Goal: Information Seeking & Learning: Learn about a topic

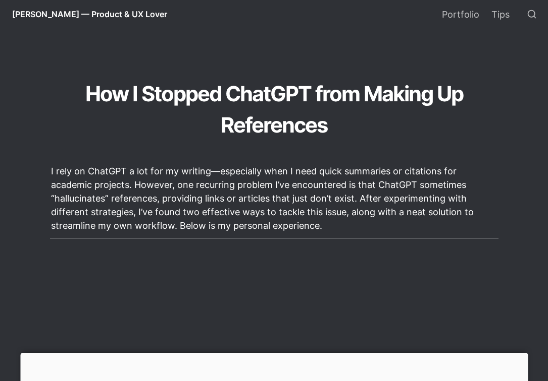
scroll to position [230, 0]
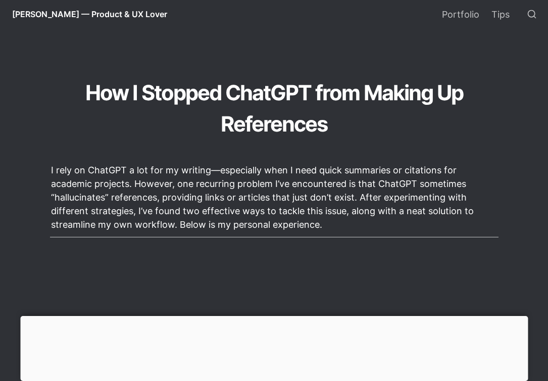
drag, startPoint x: 421, startPoint y: 182, endPoint x: 434, endPoint y: 225, distance: 45.0
click at [434, 225] on p "I rely on ChatGPT a lot for my writing—especially when I need quick summaries o…" at bounding box center [274, 197] width 448 height 71
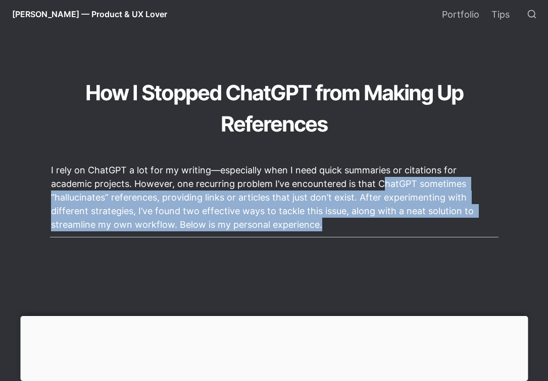
drag, startPoint x: 386, startPoint y: 179, endPoint x: 403, endPoint y: 226, distance: 49.8
click at [403, 226] on p "I rely on ChatGPT a lot for my writing—especially when I need quick summaries o…" at bounding box center [274, 197] width 448 height 71
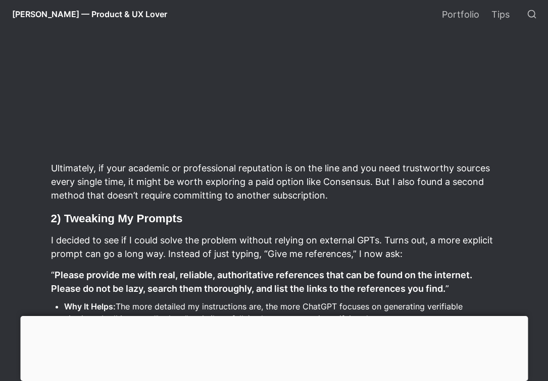
scroll to position [794, 0]
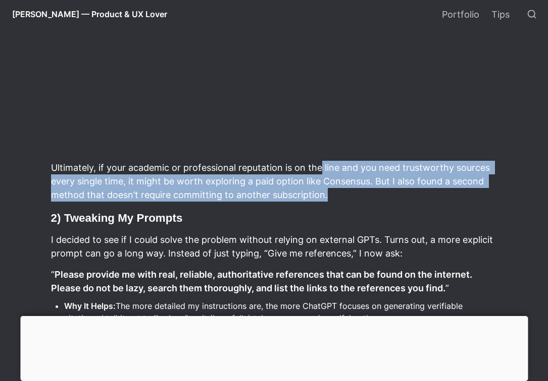
drag, startPoint x: 321, startPoint y: 169, endPoint x: 351, endPoint y: 198, distance: 41.7
click at [351, 198] on p "Ultimately, if your academic or professional reputation is on the line and you …" at bounding box center [274, 181] width 448 height 44
drag, startPoint x: 351, startPoint y: 198, endPoint x: 333, endPoint y: 170, distance: 33.2
click at [333, 170] on p "Ultimately, if your academic or professional reputation is on the line and you …" at bounding box center [274, 181] width 448 height 44
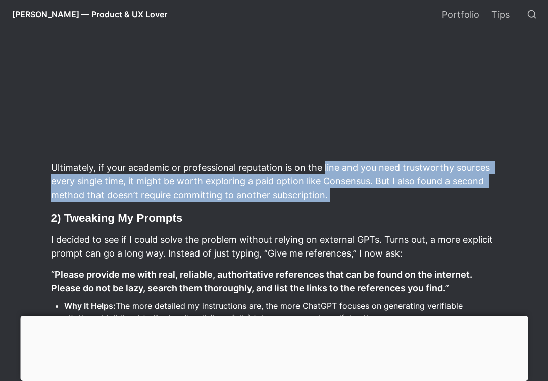
click at [333, 170] on p "Ultimately, if your academic or professional reputation is on the line and you …" at bounding box center [274, 181] width 448 height 44
drag, startPoint x: 333, startPoint y: 170, endPoint x: 353, endPoint y: 197, distance: 33.5
click at [353, 197] on p "Ultimately, if your academic or professional reputation is on the line and you …" at bounding box center [274, 181] width 448 height 44
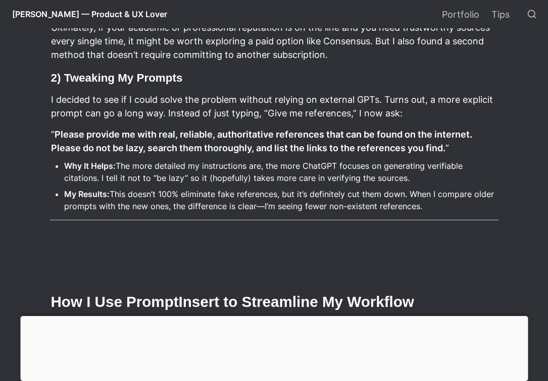
scroll to position [936, 0]
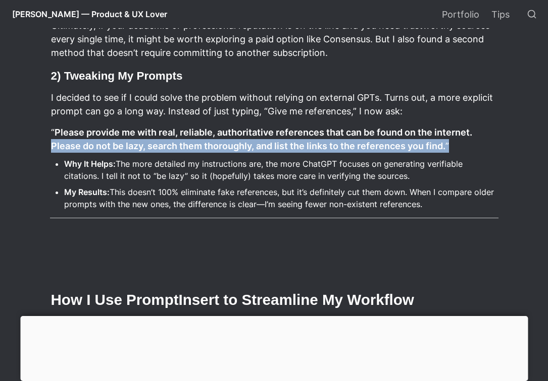
drag, startPoint x: 50, startPoint y: 147, endPoint x: 456, endPoint y: 152, distance: 406.3
click at [456, 152] on p "“ Please provide me with real, reliable, authoritative references that can be f…" at bounding box center [274, 139] width 448 height 30
click at [460, 152] on p "“ Please provide me with real, reliable, authoritative references that can be f…" at bounding box center [274, 139] width 448 height 30
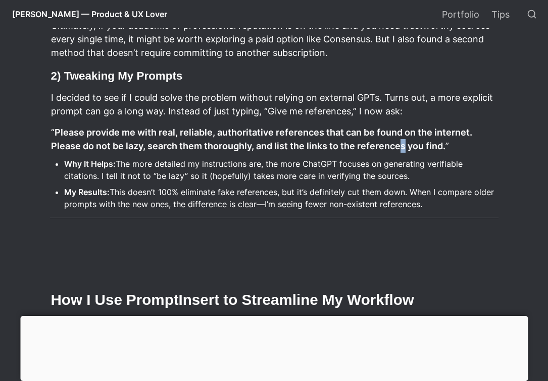
click at [400, 146] on strong "Please provide me with real, reliable, authoritative references that can be fou…" at bounding box center [262, 139] width 423 height 24
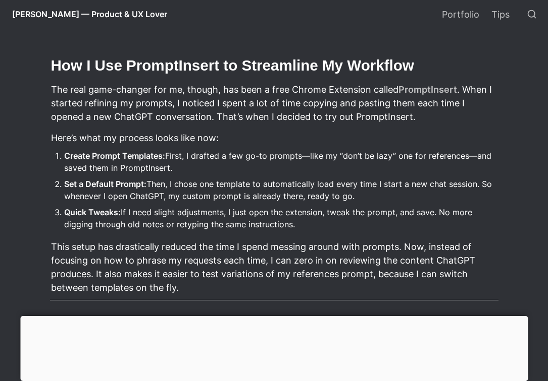
scroll to position [1175, 0]
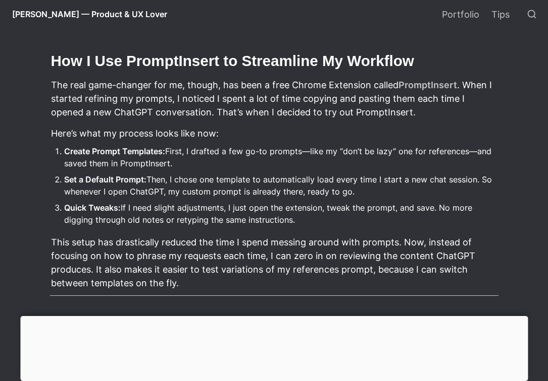
drag, startPoint x: 404, startPoint y: 153, endPoint x: 425, endPoint y: 198, distance: 49.4
click at [425, 198] on ol "Create Prompt Templates: First, I drafted a few go-to prompts—like my “don’t be…" at bounding box center [274, 186] width 448 height 86
click at [425, 198] on li "Set a Default Prompt: Then, I chose one template to automatically load every ti…" at bounding box center [281, 185] width 434 height 27
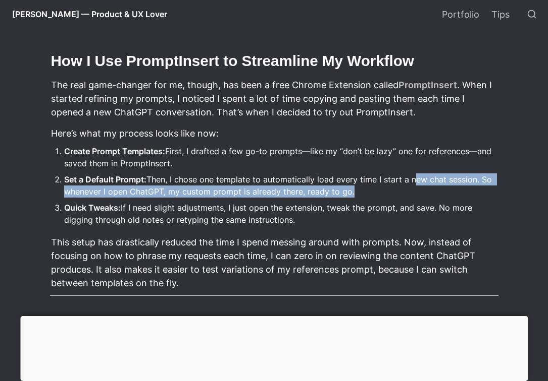
drag, startPoint x: 425, startPoint y: 198, endPoint x: 410, endPoint y: 180, distance: 23.6
click at [410, 180] on li "Set a Default Prompt: Then, I chose one template to automatically load every ti…" at bounding box center [281, 185] width 434 height 27
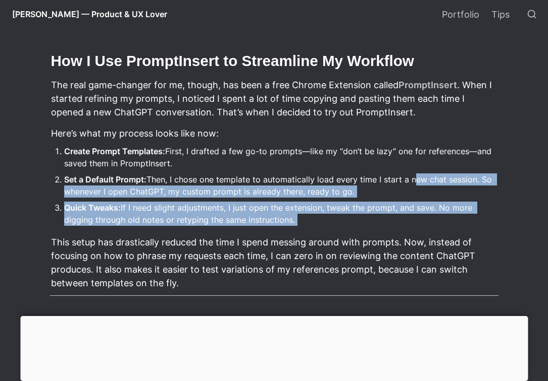
drag, startPoint x: 410, startPoint y: 180, endPoint x: 432, endPoint y: 221, distance: 46.1
click at [432, 221] on ol "Create Prompt Templates: First, I drafted a few go-to prompts—like my “don’t be…" at bounding box center [274, 186] width 448 height 86
click at [432, 221] on li "Quick Tweaks: If I need slight adjustments, I just open the extension, tweak th…" at bounding box center [281, 213] width 434 height 27
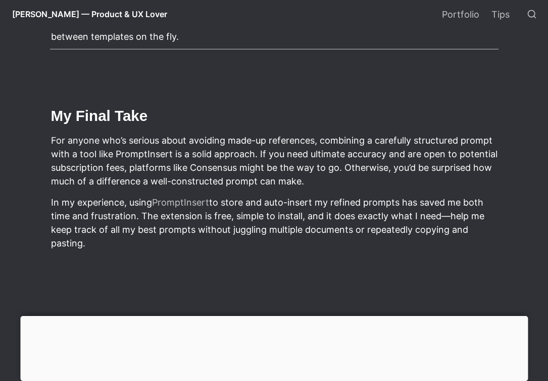
scroll to position [1488, 0]
